Goal: Task Accomplishment & Management: Use online tool/utility

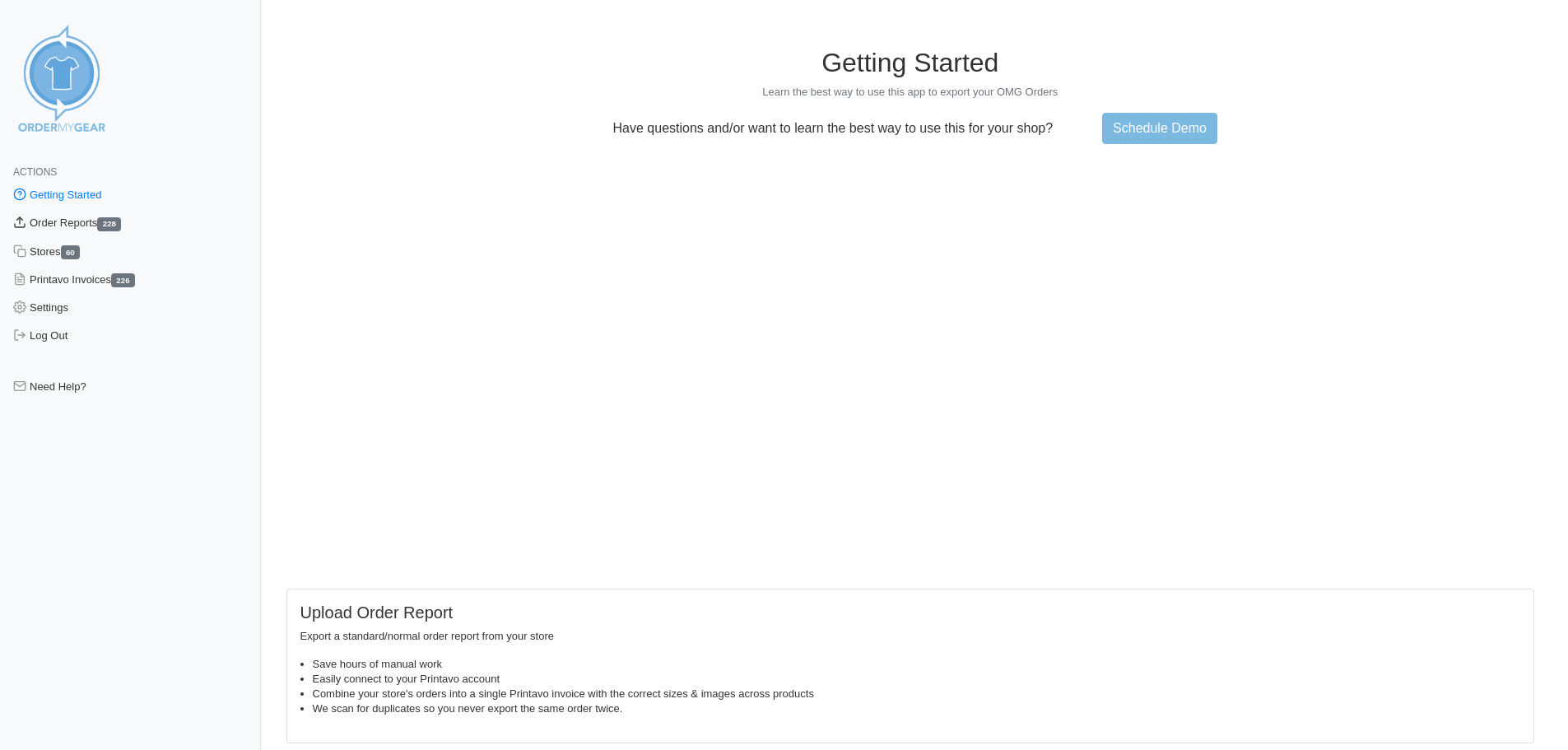
click at [73, 222] on link "Order Reports 228" at bounding box center [131, 223] width 261 height 28
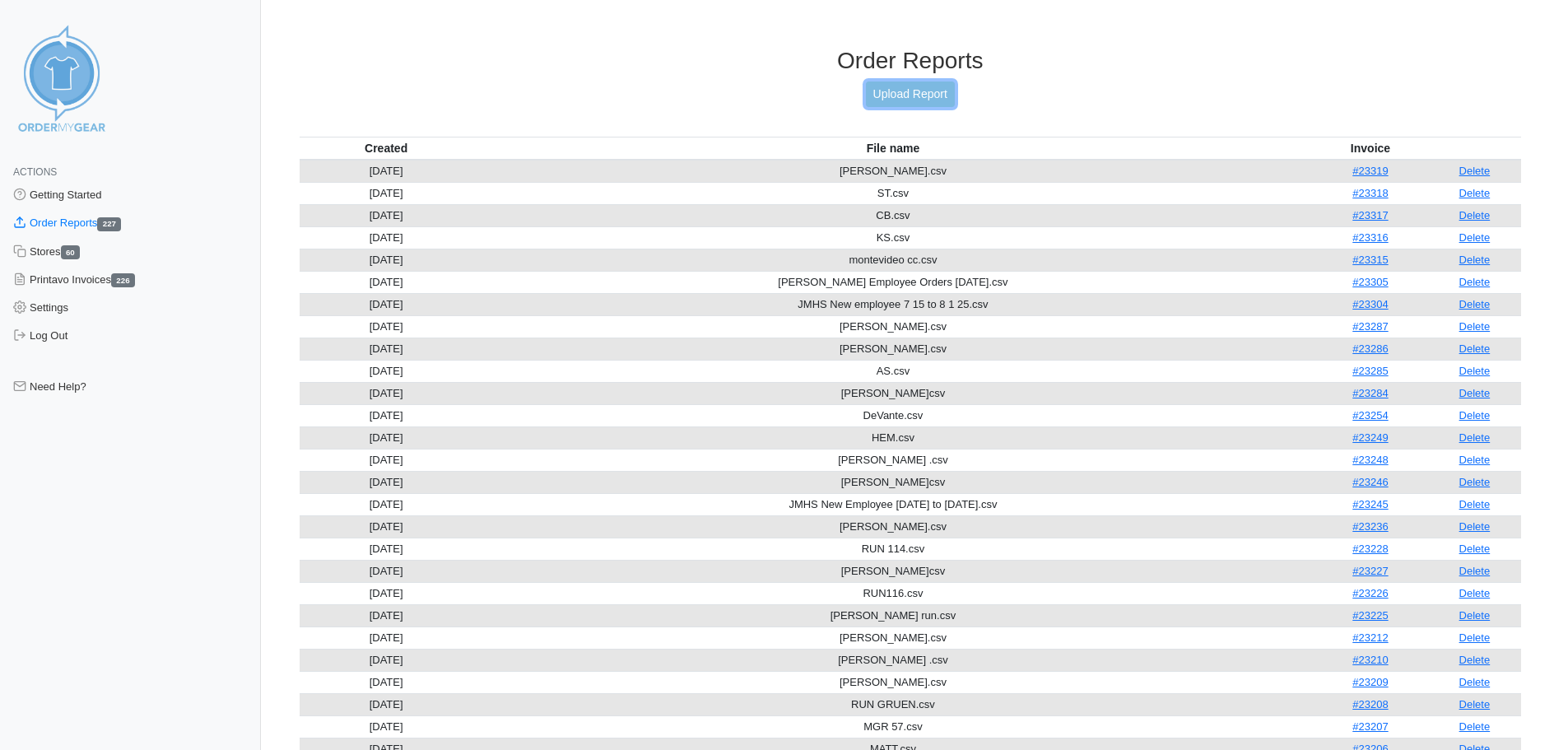
click at [888, 96] on link "Upload Report" at bounding box center [910, 94] width 89 height 26
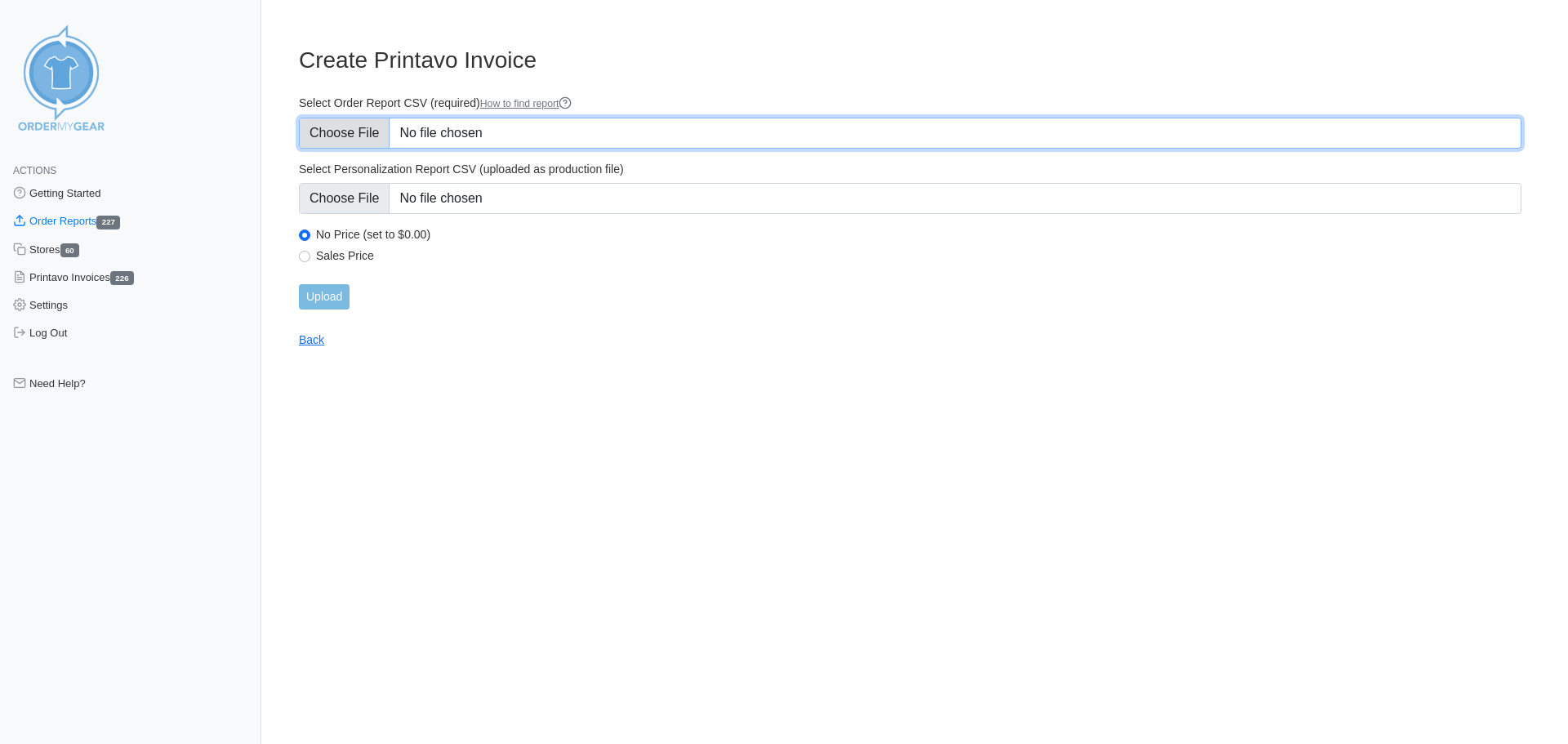
click at [368, 132] on input "Select Order Report CSV (required) How to find report" at bounding box center [910, 133] width 1223 height 31
type input "C:\fakepath\JMHS New employee 7 15 to 8 1 25 2.csv"
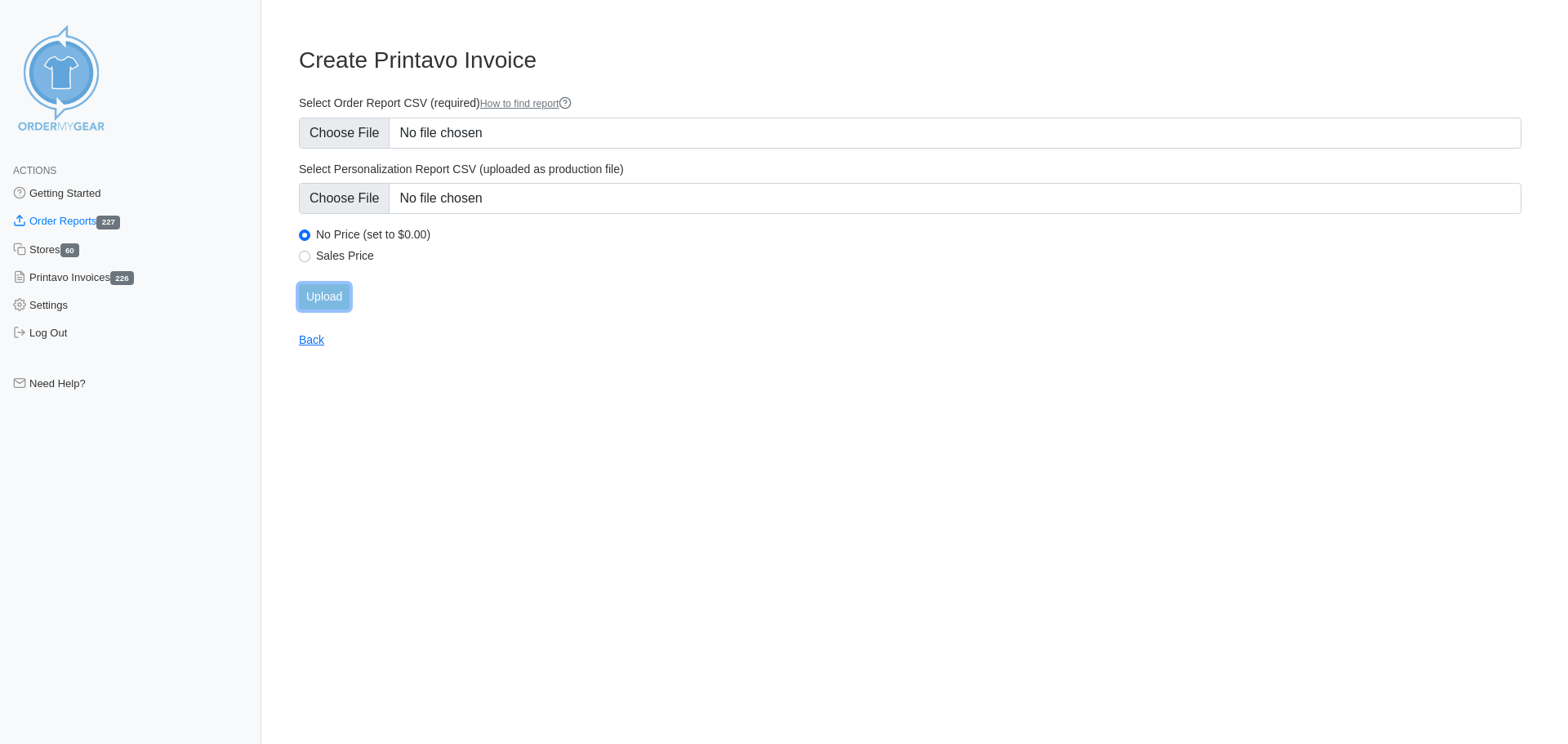
click at [331, 296] on input "Upload" at bounding box center [324, 296] width 50 height 26
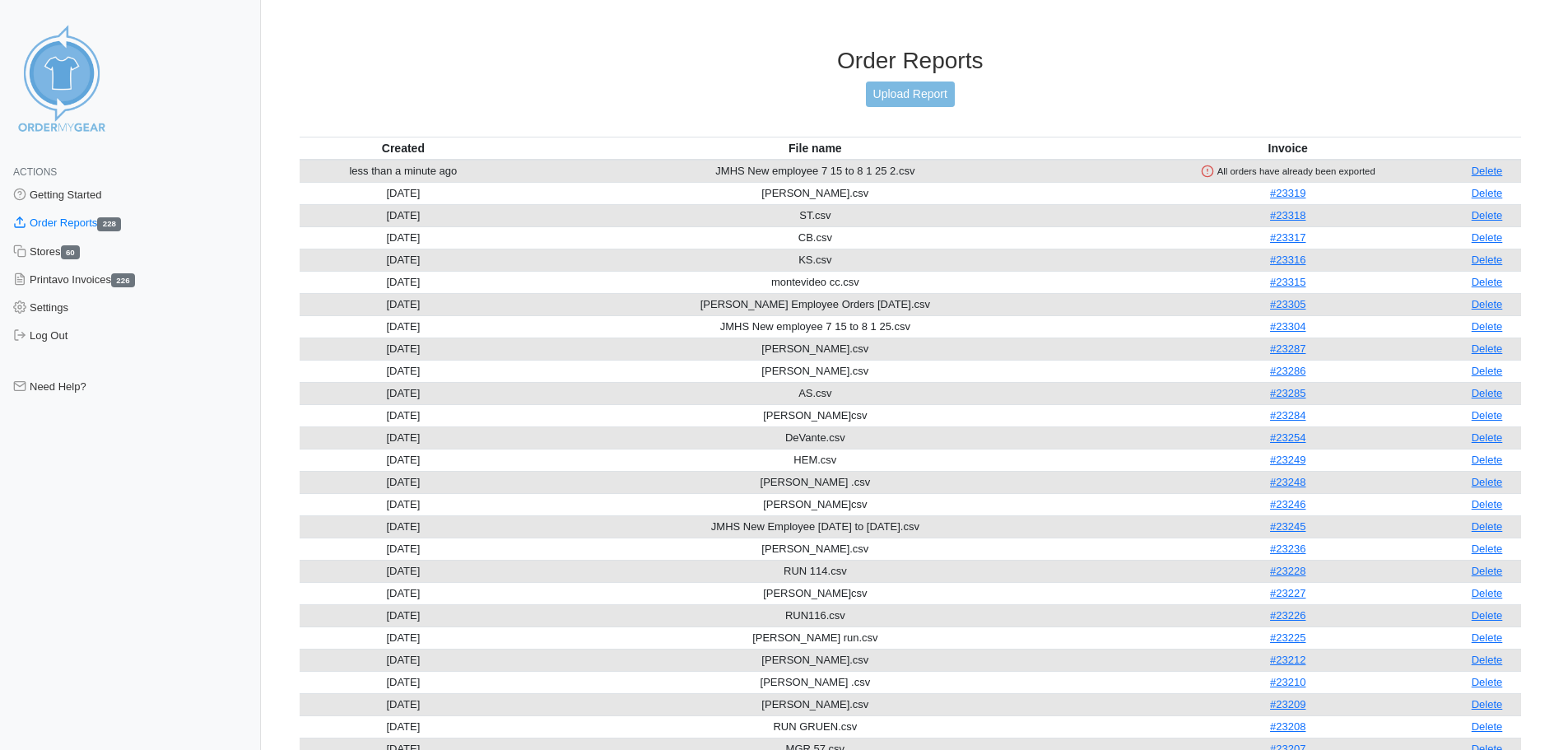
drag, startPoint x: 1491, startPoint y: 171, endPoint x: 859, endPoint y: 111, distance: 634.8
click at [1491, 171] on link "Delete" at bounding box center [1487, 171] width 32 height 12
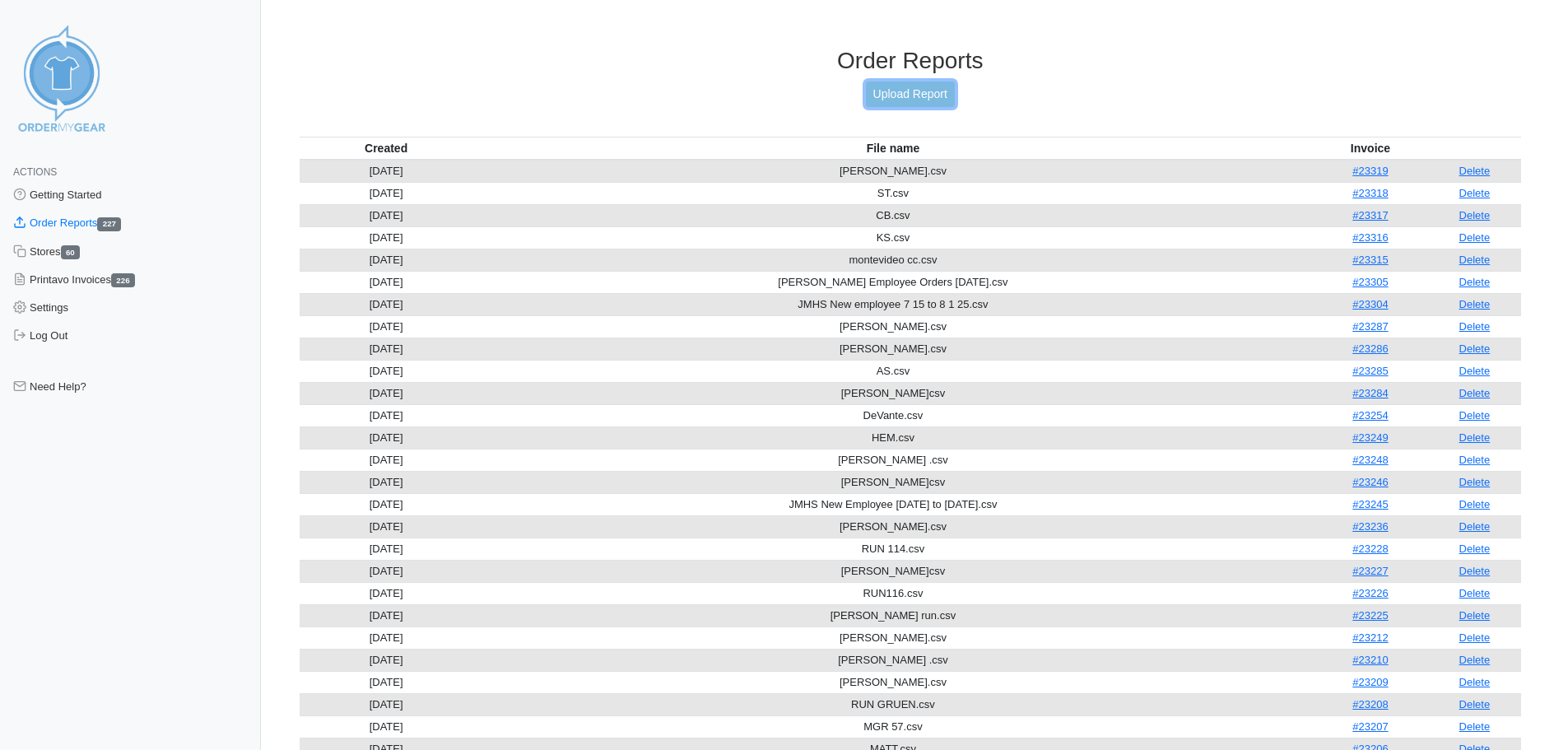
click at [951, 91] on link "Upload Report" at bounding box center [910, 94] width 89 height 26
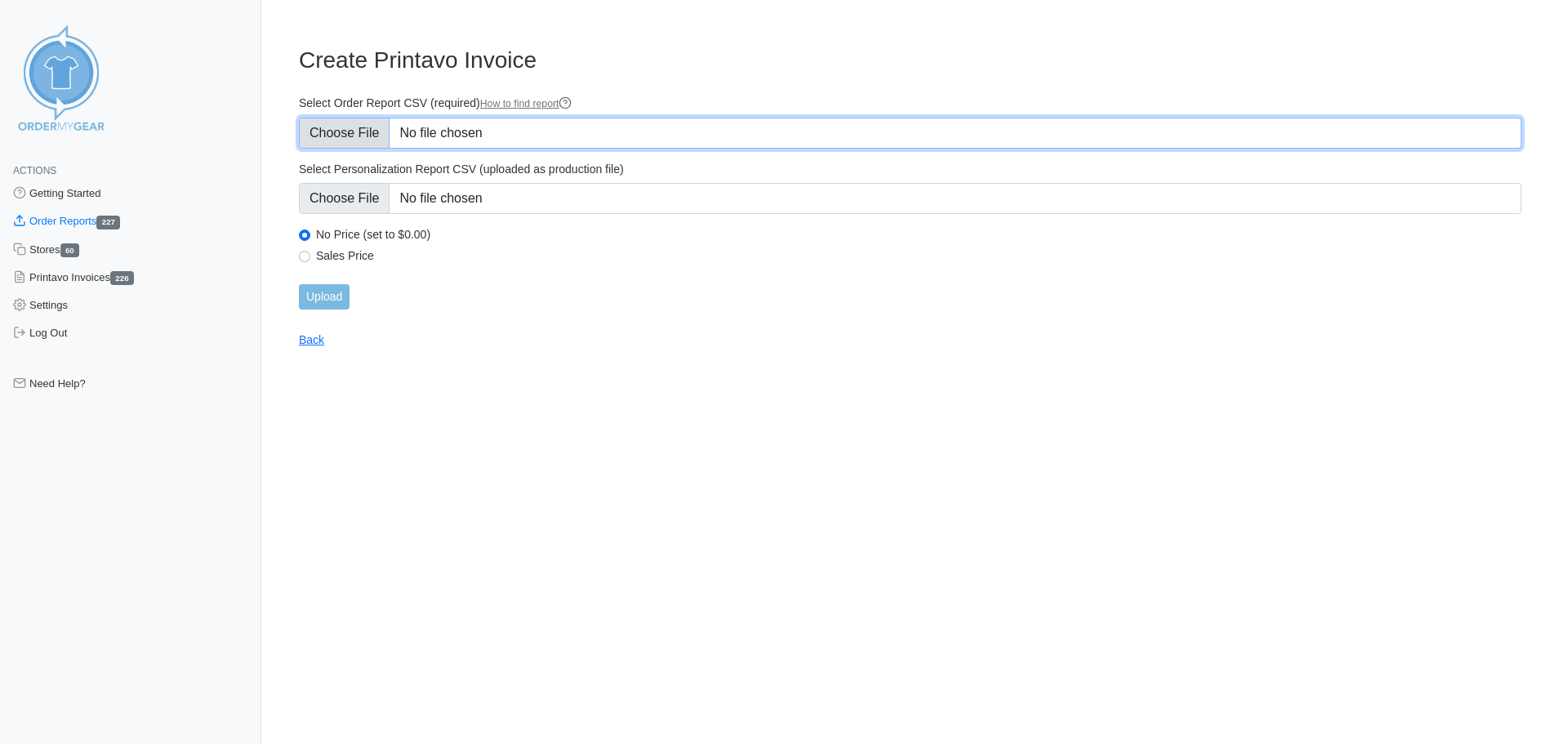
click at [339, 142] on input "Select Order Report CSV (required) How to find report" at bounding box center [910, 133] width 1223 height 31
type input "C:\fakepath\Runnings Test.csv"
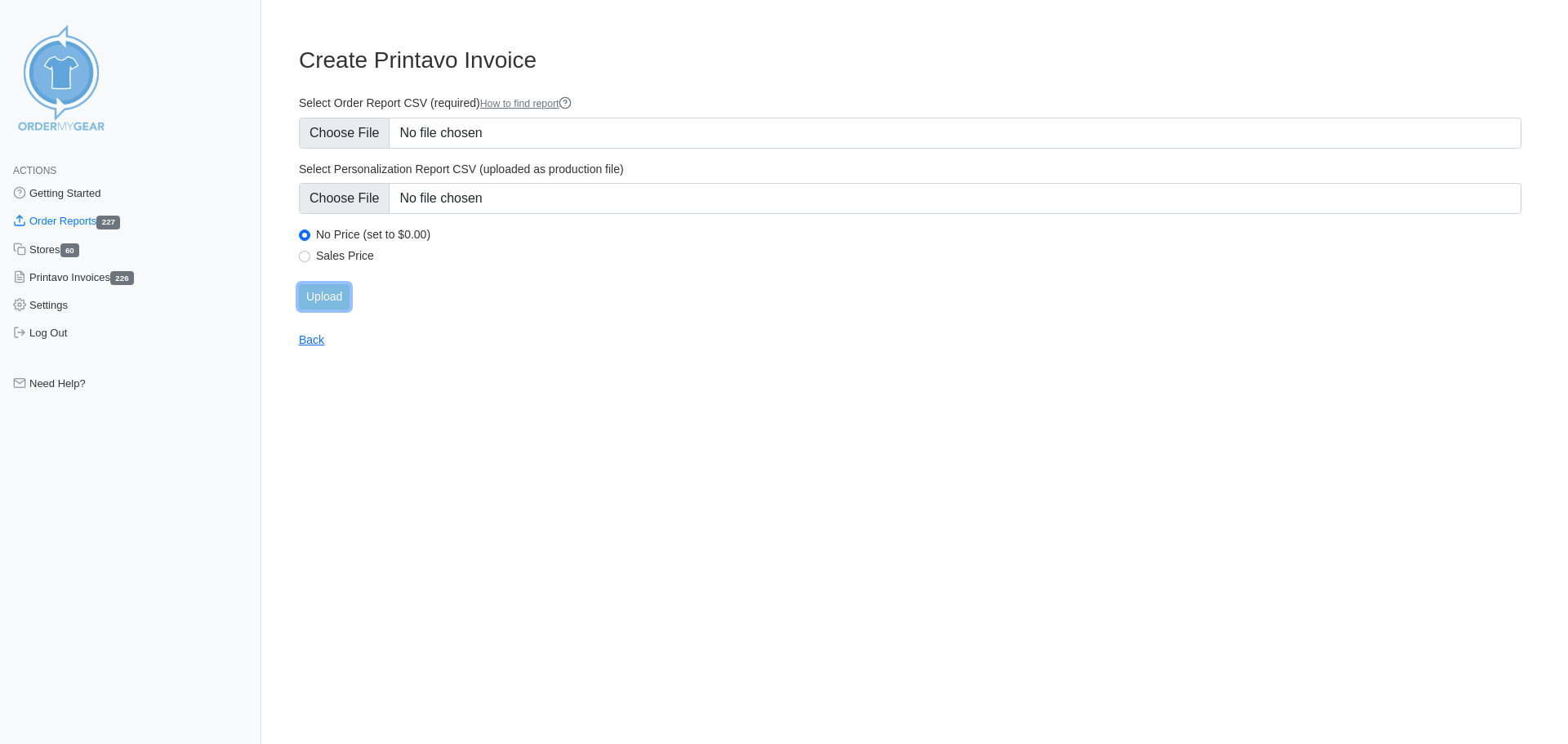
click at [339, 299] on input "Upload" at bounding box center [324, 296] width 50 height 26
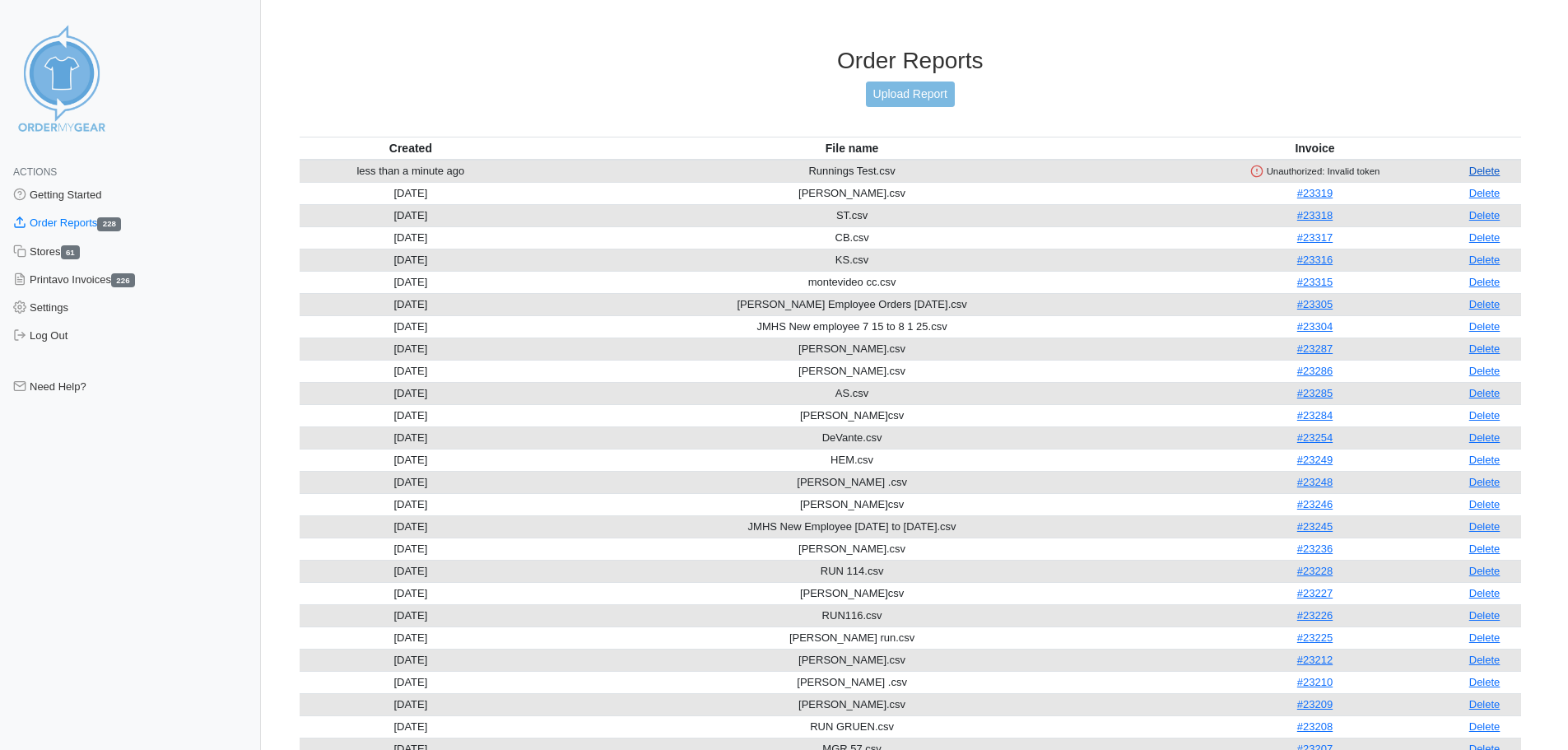
click at [1480, 170] on link "Delete" at bounding box center [1485, 171] width 32 height 12
click at [50, 310] on link "Settings" at bounding box center [131, 308] width 261 height 28
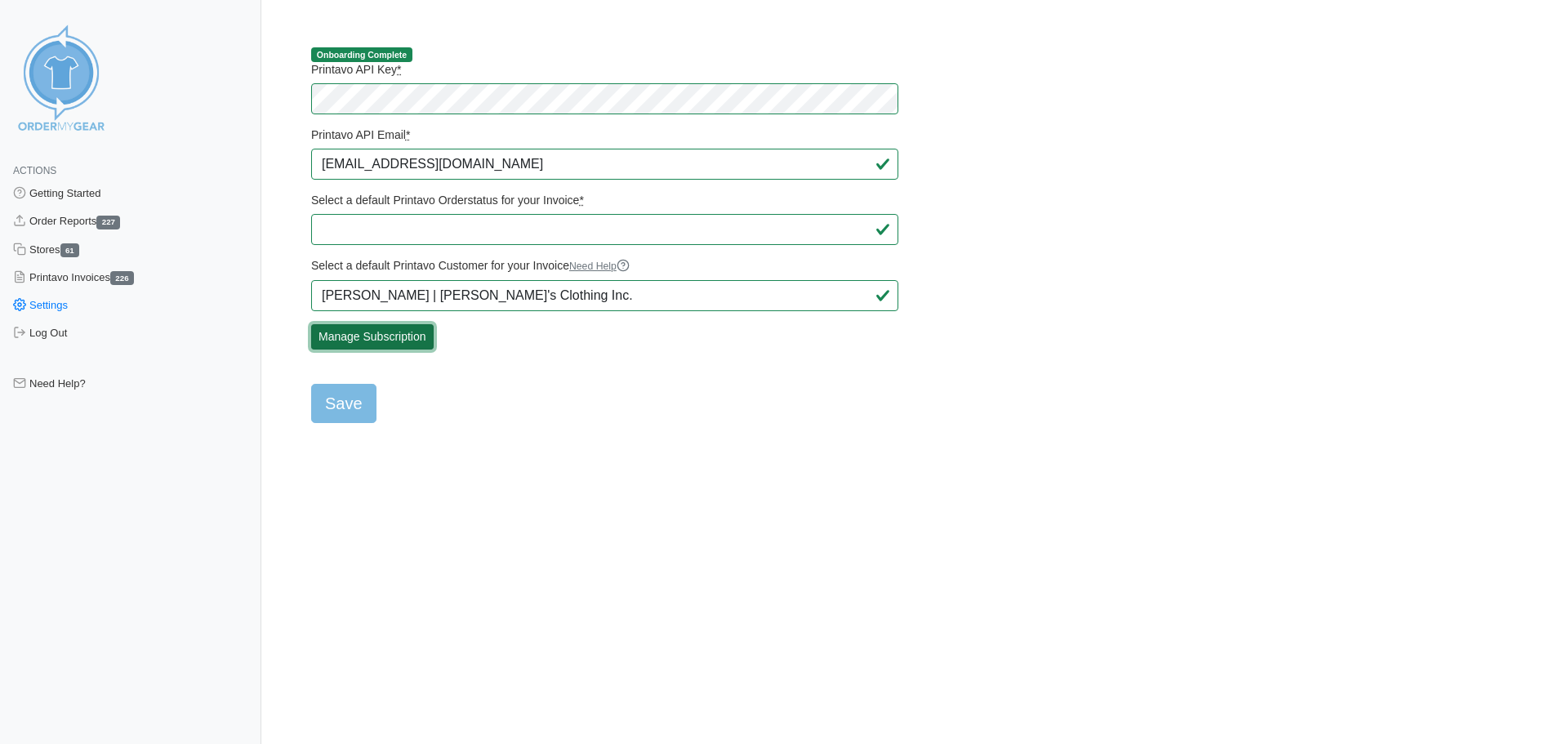
click at [354, 340] on link "Manage Subscription" at bounding box center [372, 337] width 122 height 26
